Goal: Information Seeking & Learning: Learn about a topic

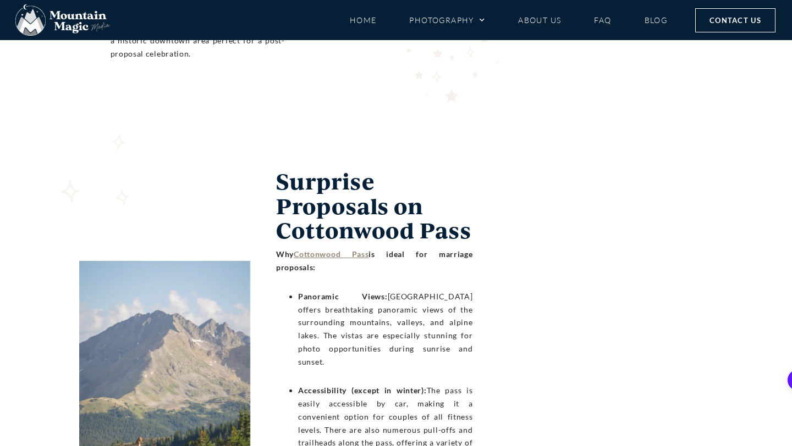
scroll to position [4059, 0]
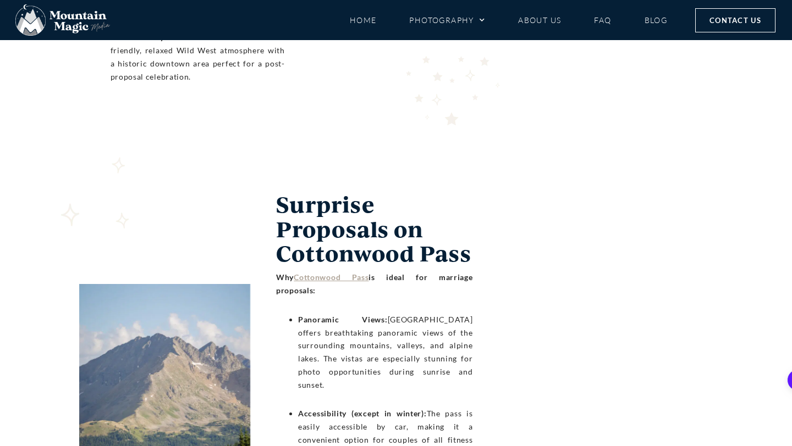
click at [349, 273] on link "Cottonwood Pass" at bounding box center [331, 277] width 75 height 9
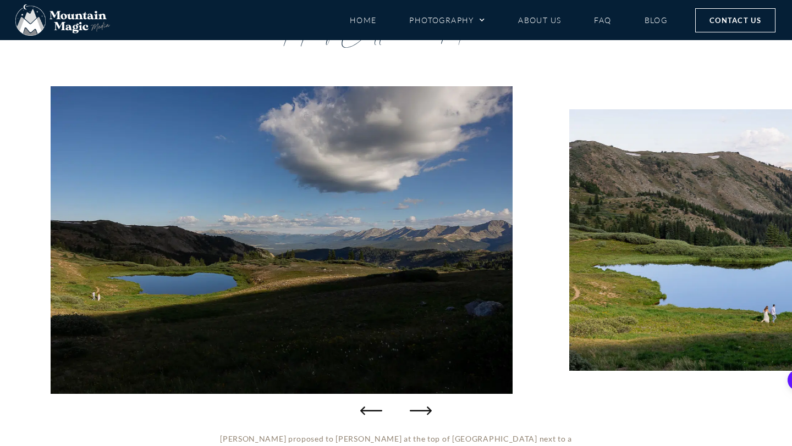
scroll to position [82, 0]
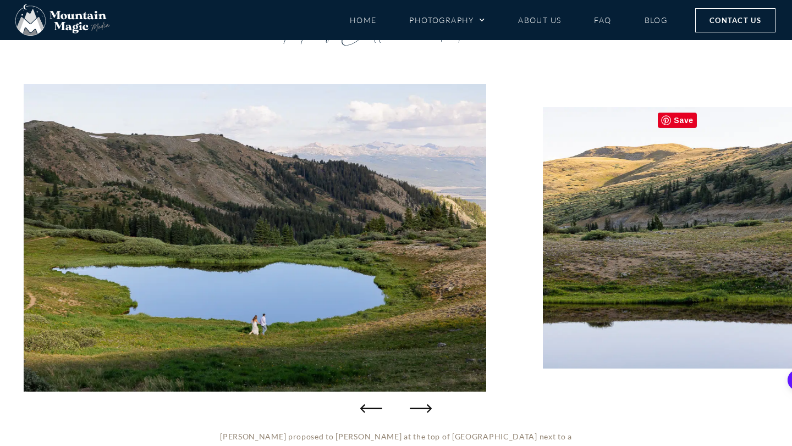
click at [586, 280] on img "3 / 49" at bounding box center [739, 238] width 392 height 262
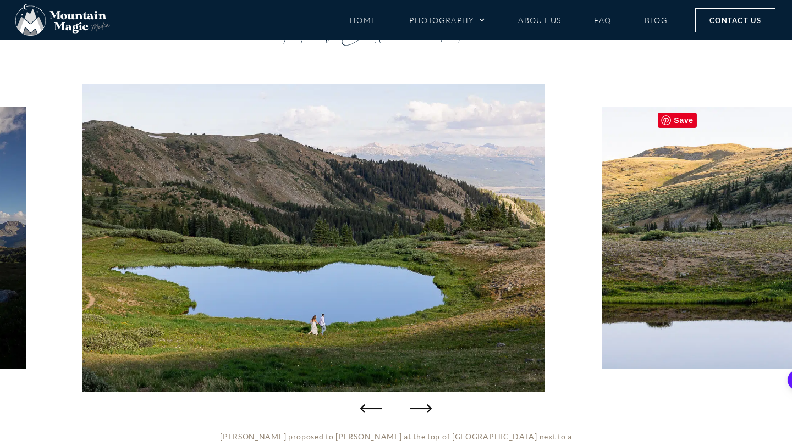
click at [331, 263] on img "2 / 49" at bounding box center [313, 238] width 462 height 308
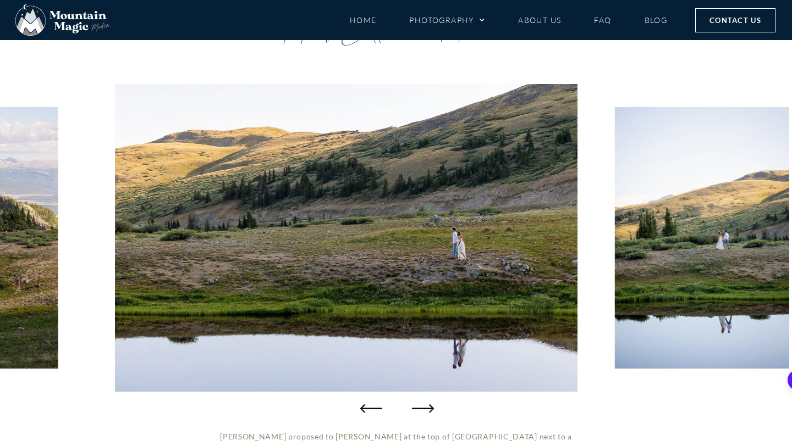
click at [428, 409] on icon "Next slide" at bounding box center [423, 408] width 22 height 22
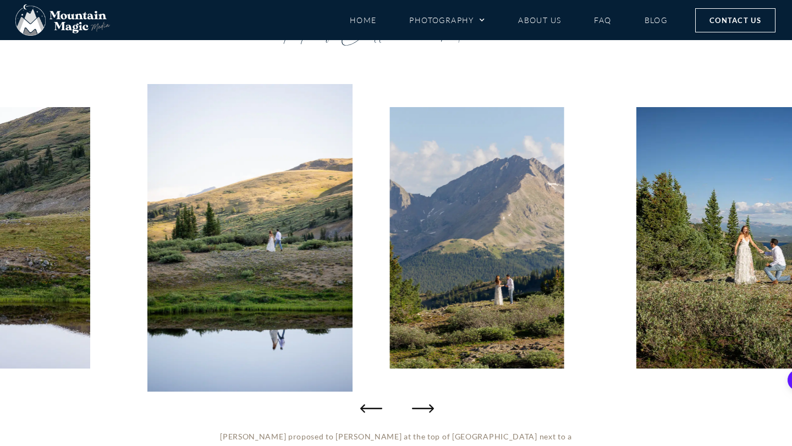
click at [428, 409] on icon "Next slide" at bounding box center [423, 408] width 22 height 22
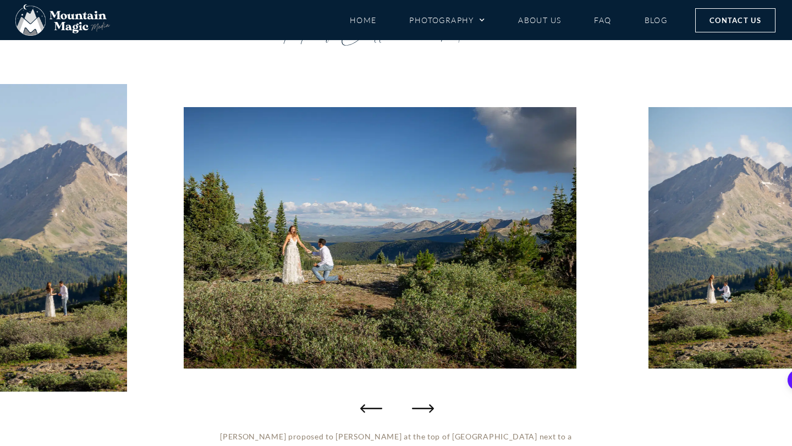
click at [428, 409] on icon "Next slide" at bounding box center [423, 408] width 22 height 22
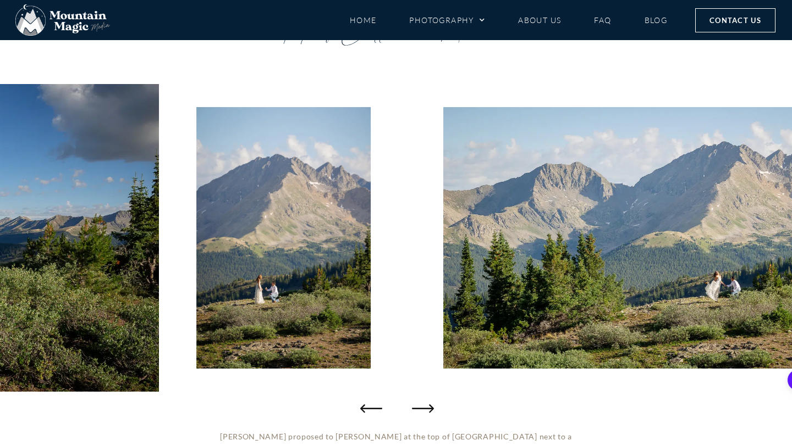
click at [428, 409] on icon "Next slide" at bounding box center [423, 408] width 22 height 22
